Goal: Find specific page/section: Find specific page/section

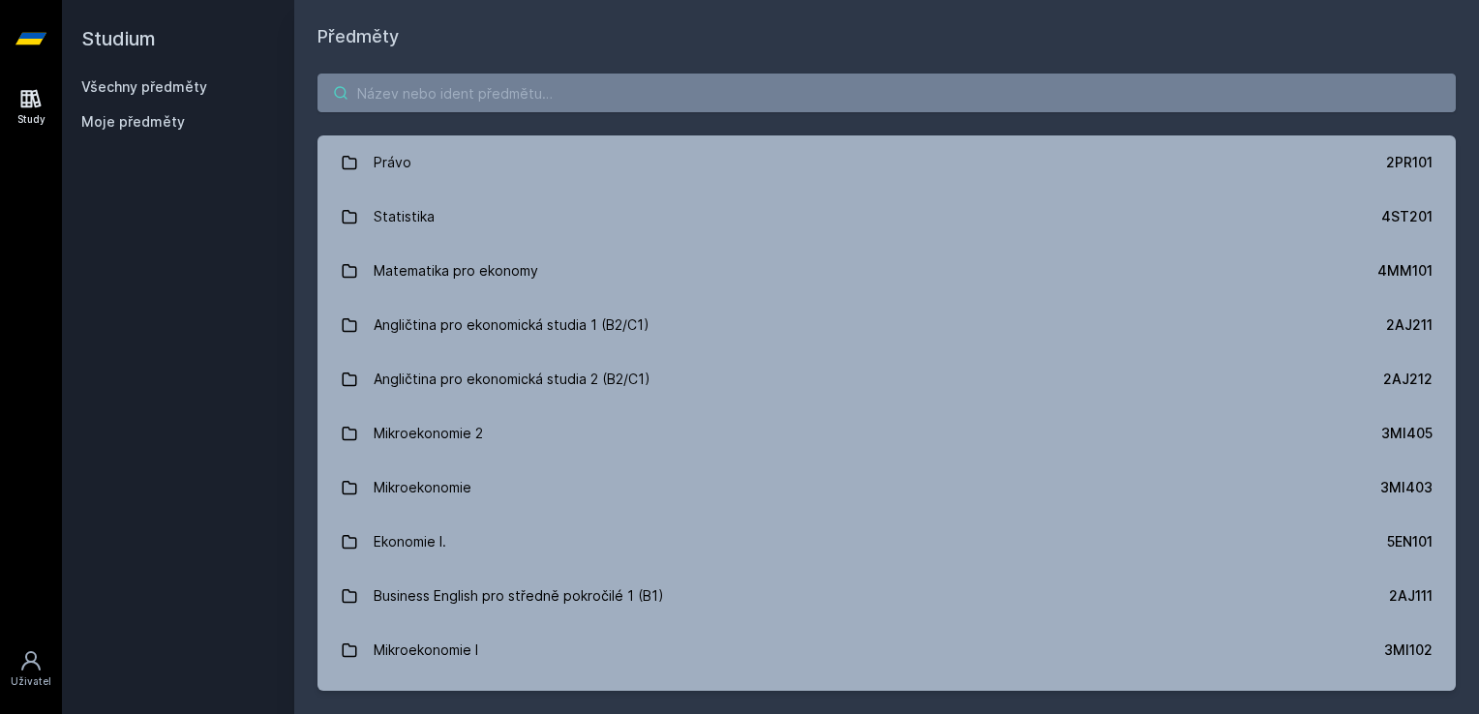
click at [392, 76] on input "search" at bounding box center [886, 93] width 1138 height 39
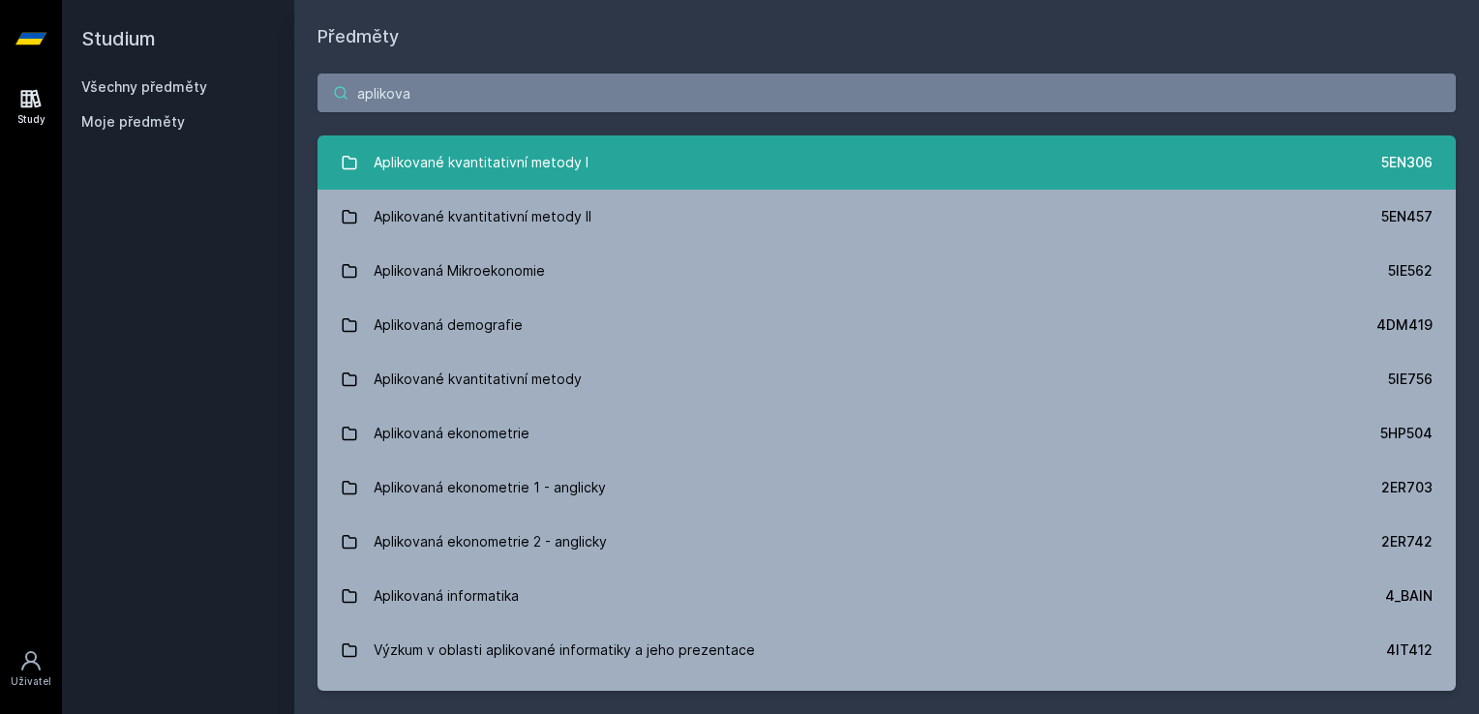
type input "aplikova"
click at [429, 165] on div "Aplikované kvantitativní metody I" at bounding box center [481, 162] width 215 height 39
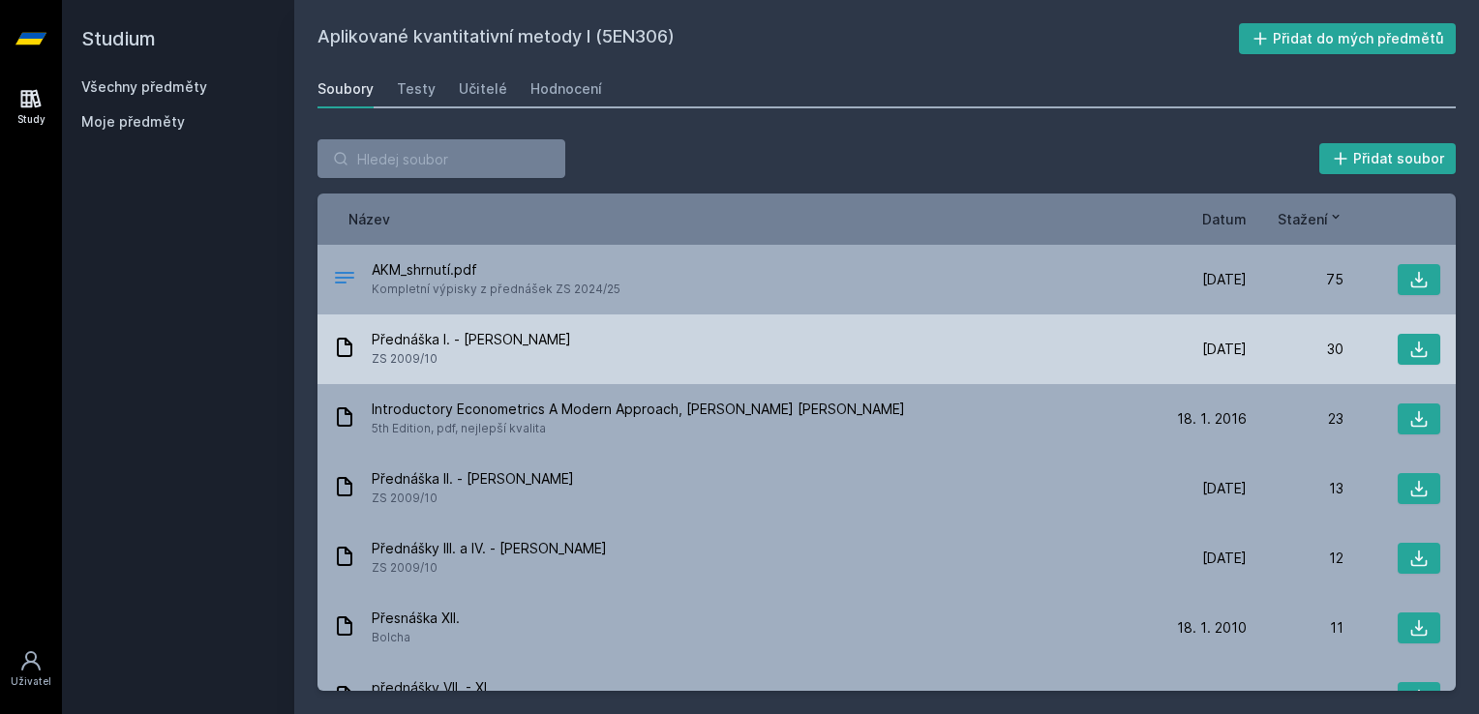
scroll to position [110, 0]
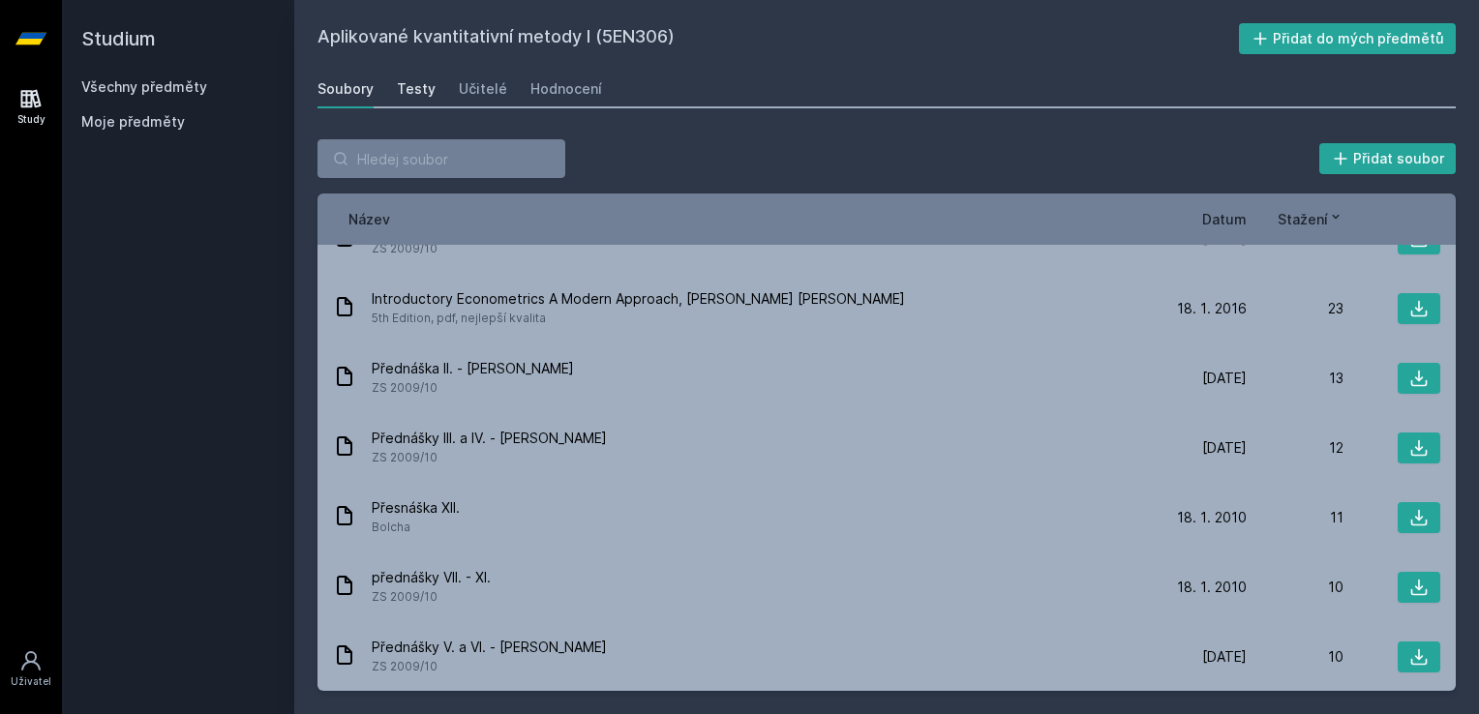
click at [424, 89] on div "Testy" at bounding box center [416, 88] width 39 height 19
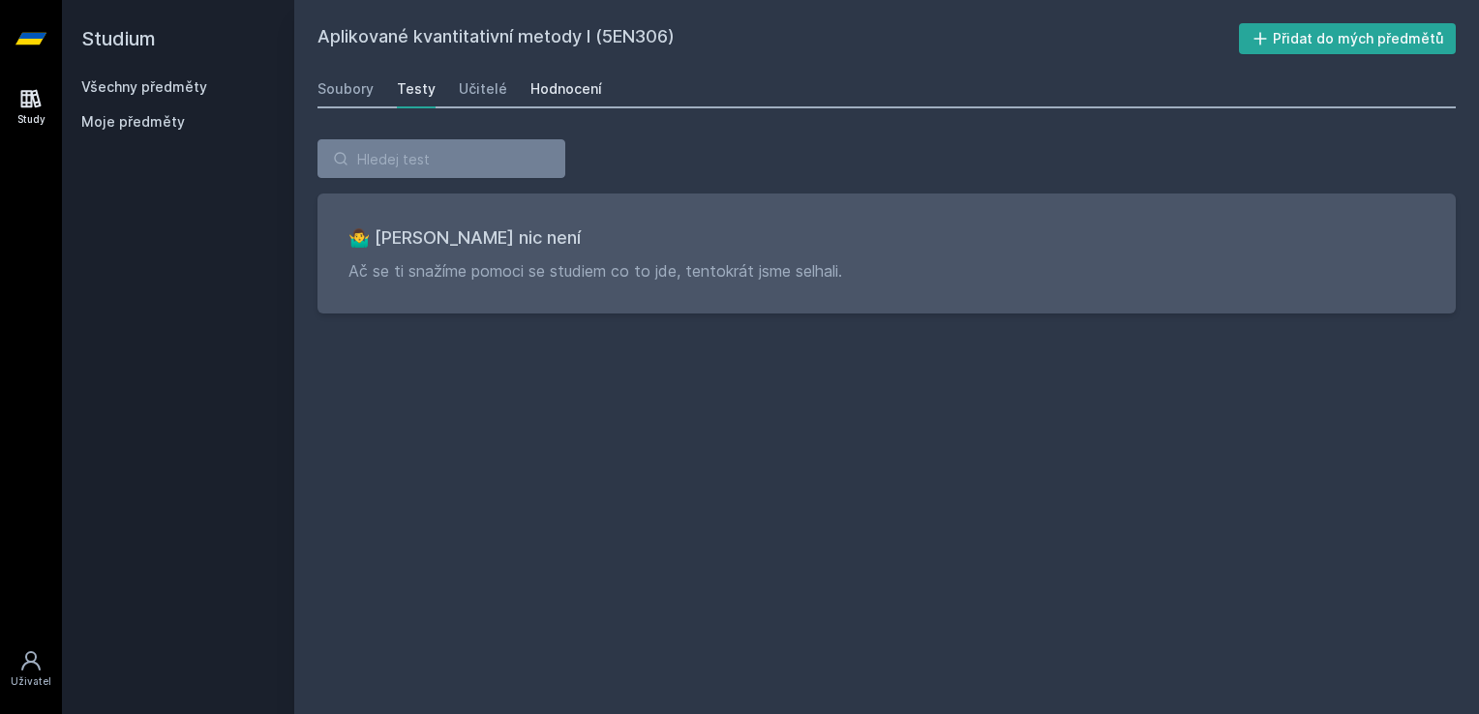
click at [567, 98] on div "Hodnocení" at bounding box center [566, 88] width 72 height 19
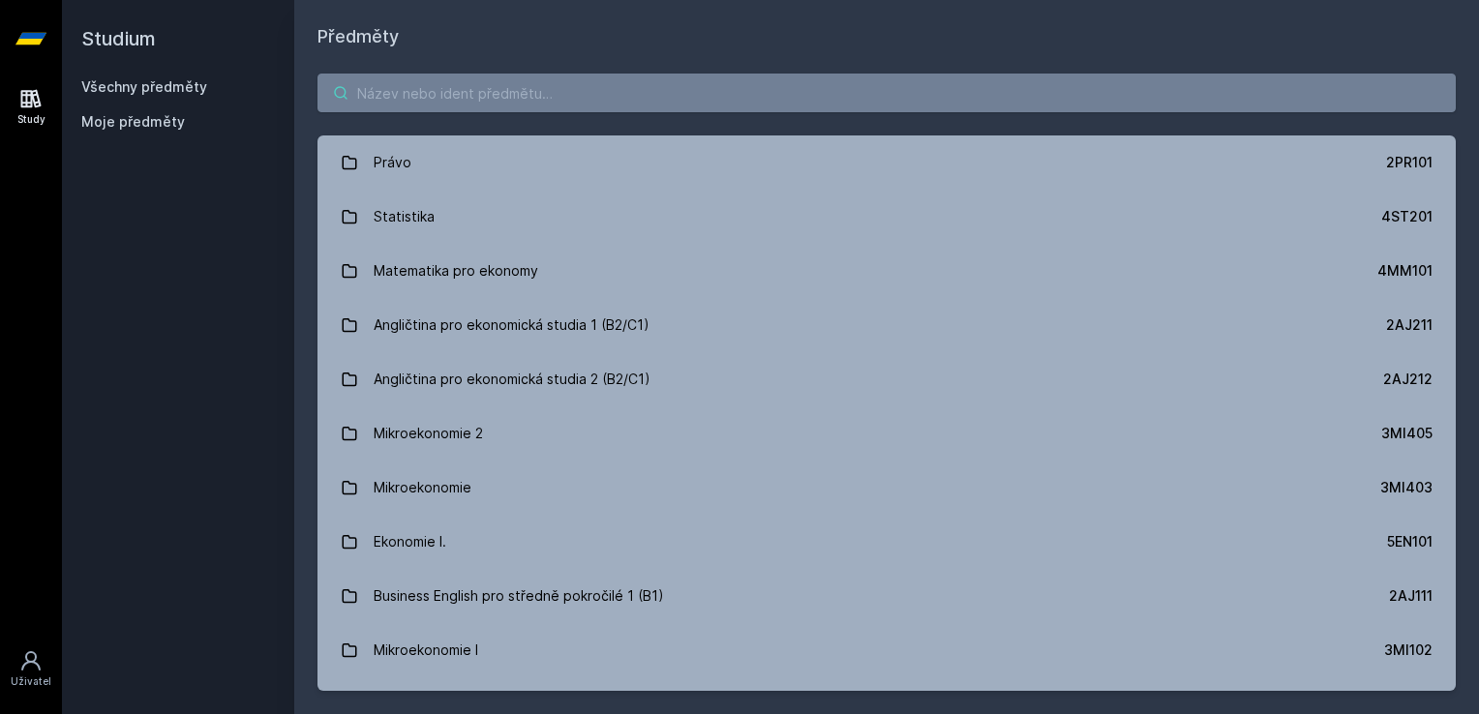
click at [430, 103] on input "search" at bounding box center [886, 93] width 1138 height 39
type input "s"
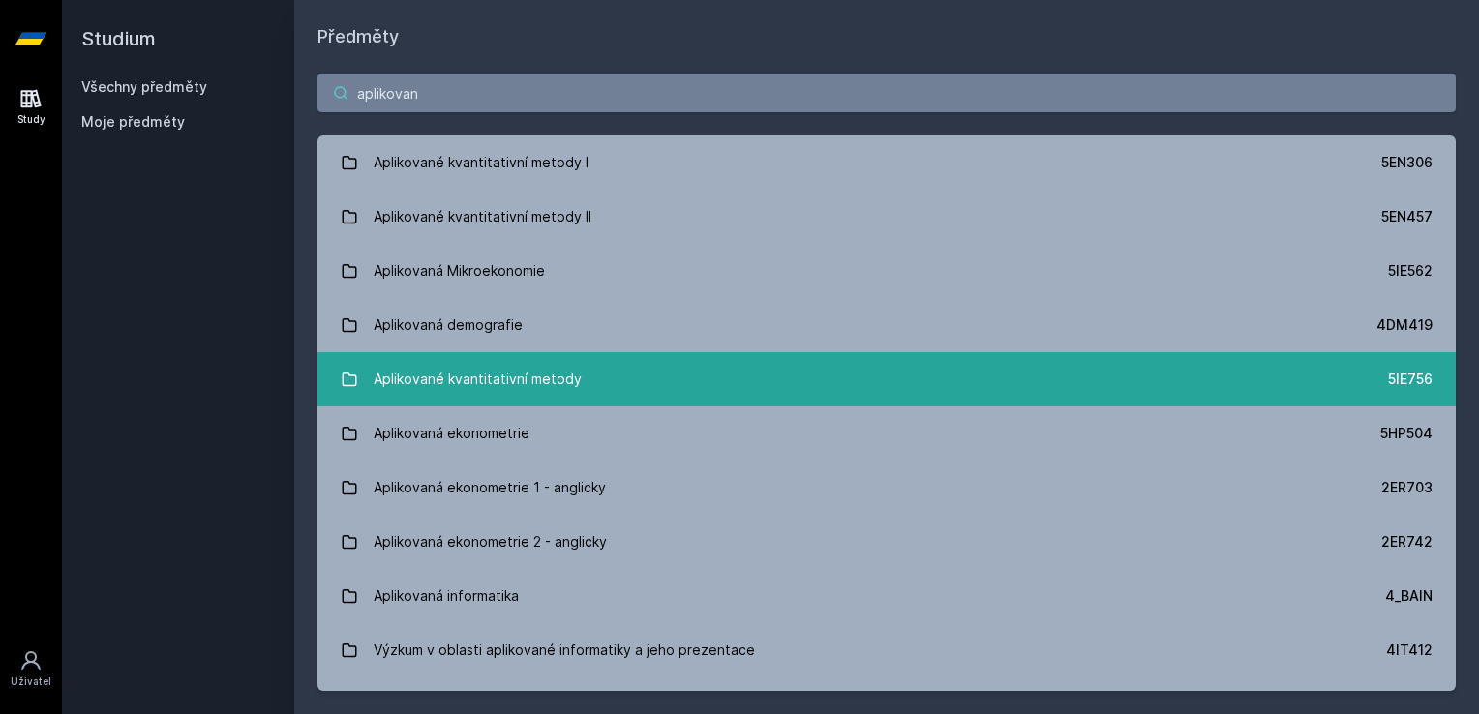
type input "aplikovan"
click at [406, 385] on div "Aplikované kvantitativní metody" at bounding box center [478, 379] width 208 height 39
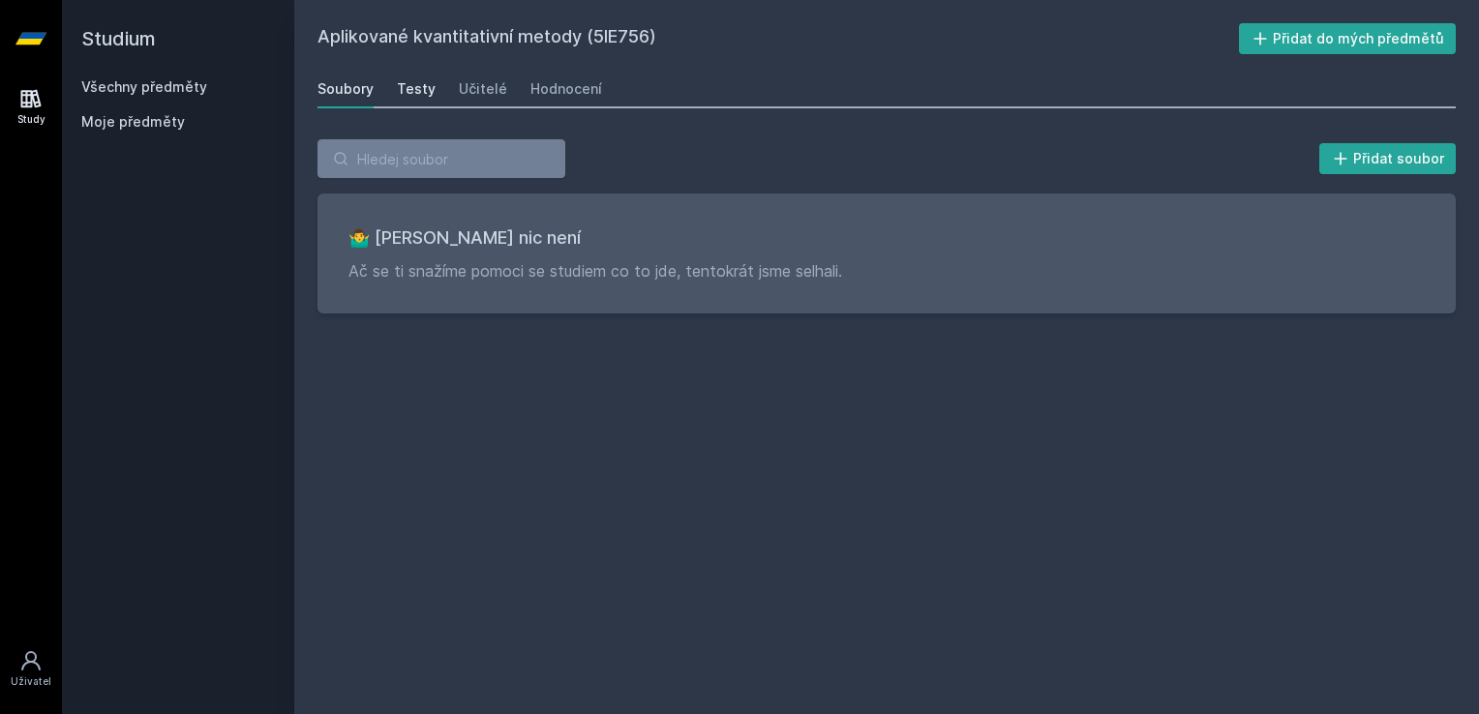
click at [424, 89] on div "Testy" at bounding box center [416, 88] width 39 height 19
